Goal: Communication & Community: Answer question/provide support

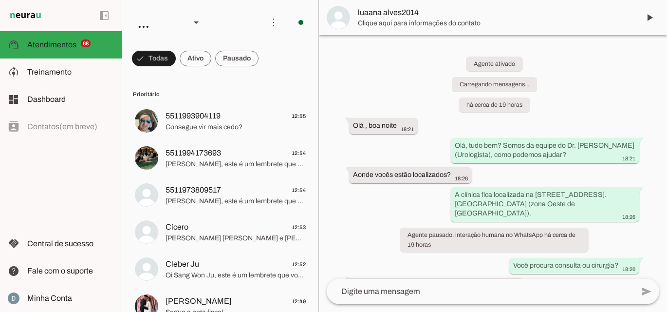
scroll to position [200, 0]
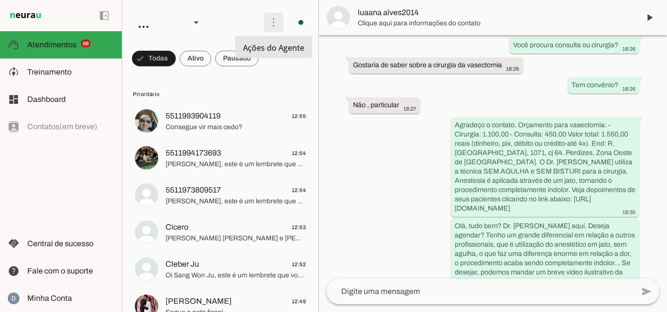
click at [276, 24] on span at bounding box center [273, 22] width 23 height 23
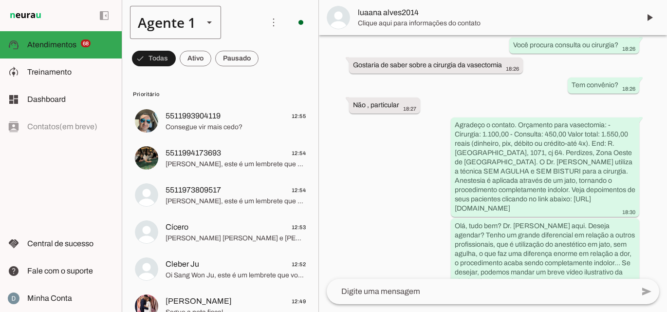
click at [209, 23] on polygon at bounding box center [209, 22] width 5 height 2
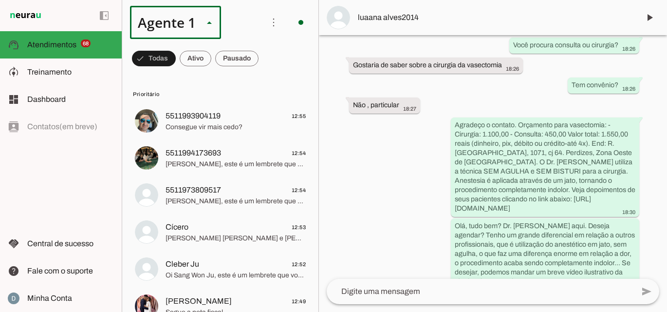
click at [209, 23] on polygon at bounding box center [209, 22] width 5 height 2
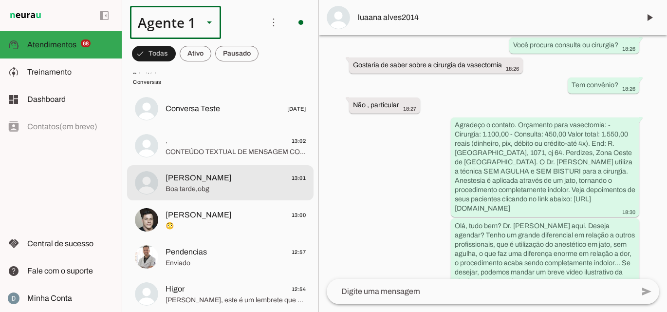
scroll to position [3103, 0]
click at [235, 178] on span "[PERSON_NAME] 13:01" at bounding box center [236, 177] width 140 height 12
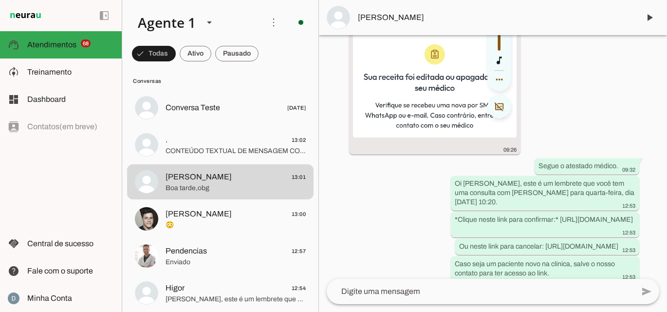
scroll to position [1751, 0]
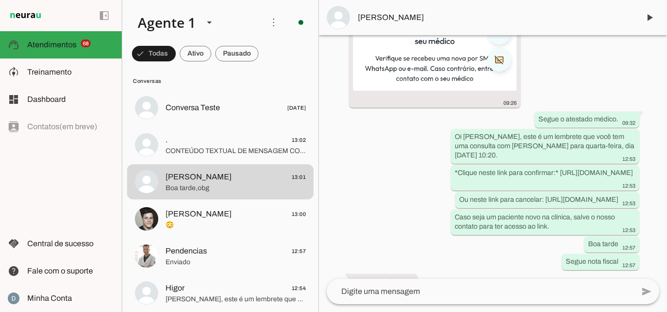
click at [345, 296] on textarea at bounding box center [480, 291] width 307 height 12
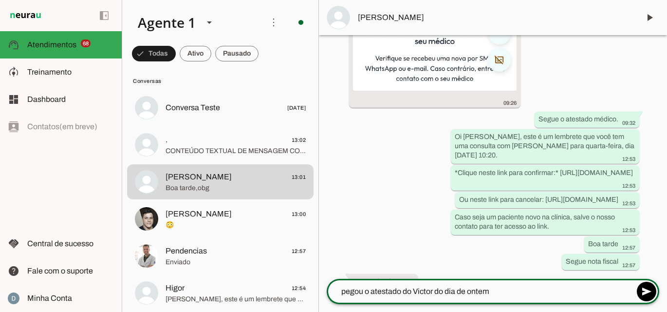
type textarea "pegou o atestado do Victor do dia de ontem?"
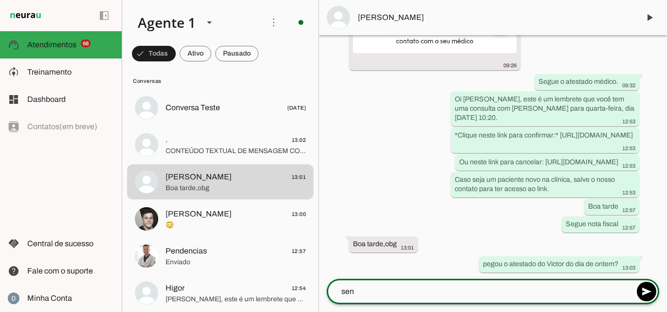
scroll to position [1771, 0]
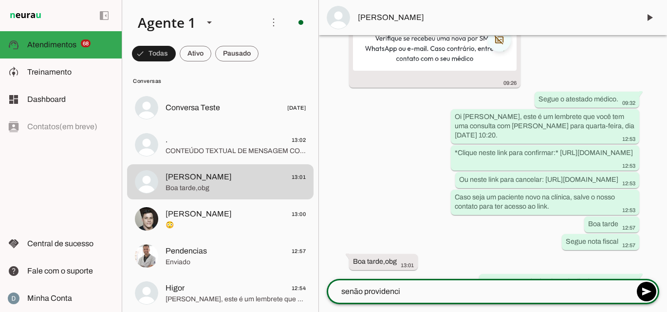
type textarea "senão providencio"
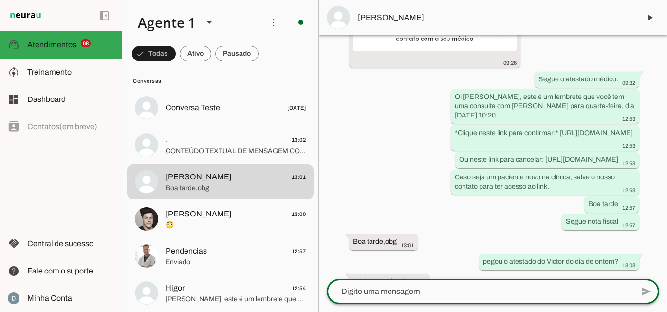
scroll to position [1789, 0]
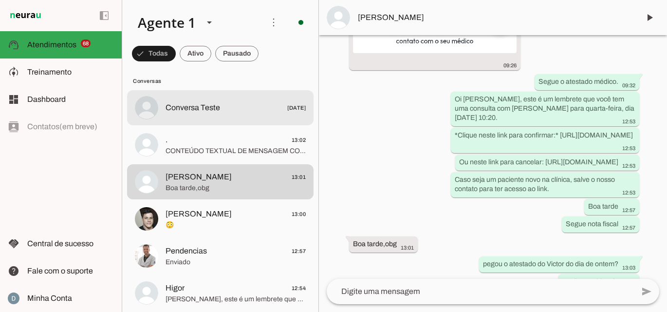
click at [226, 114] on div at bounding box center [236, 108] width 140 height 14
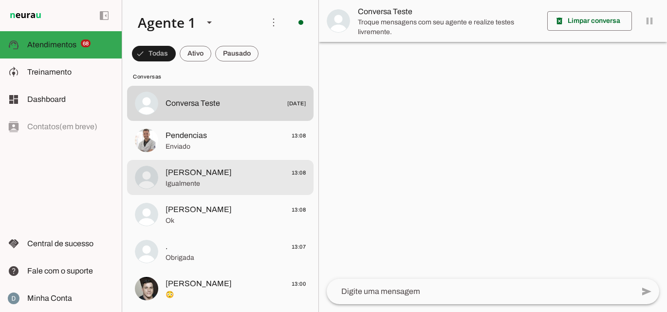
scroll to position [3150, 0]
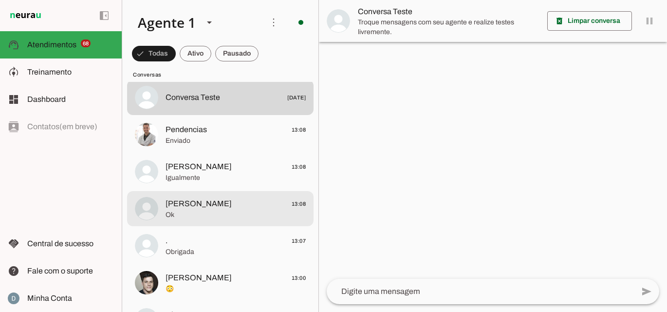
click at [230, 204] on span "[PERSON_NAME] 13:08" at bounding box center [236, 204] width 140 height 12
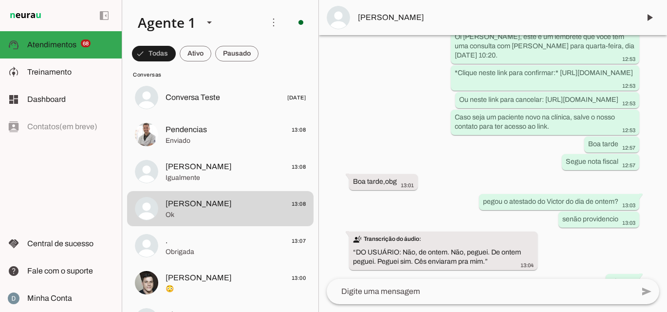
click at [417, 292] on textarea at bounding box center [480, 291] width 307 height 12
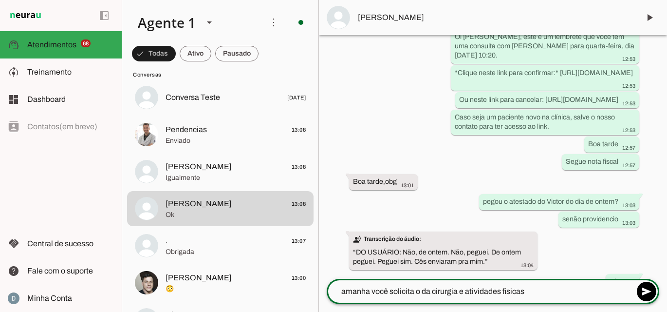
type textarea "amanha você solicita o da cirurgia e atividades fisicas."
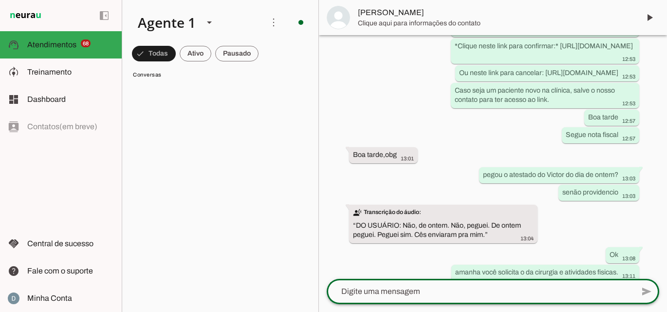
scroll to position [23, 0]
